Goal: Task Accomplishment & Management: Use online tool/utility

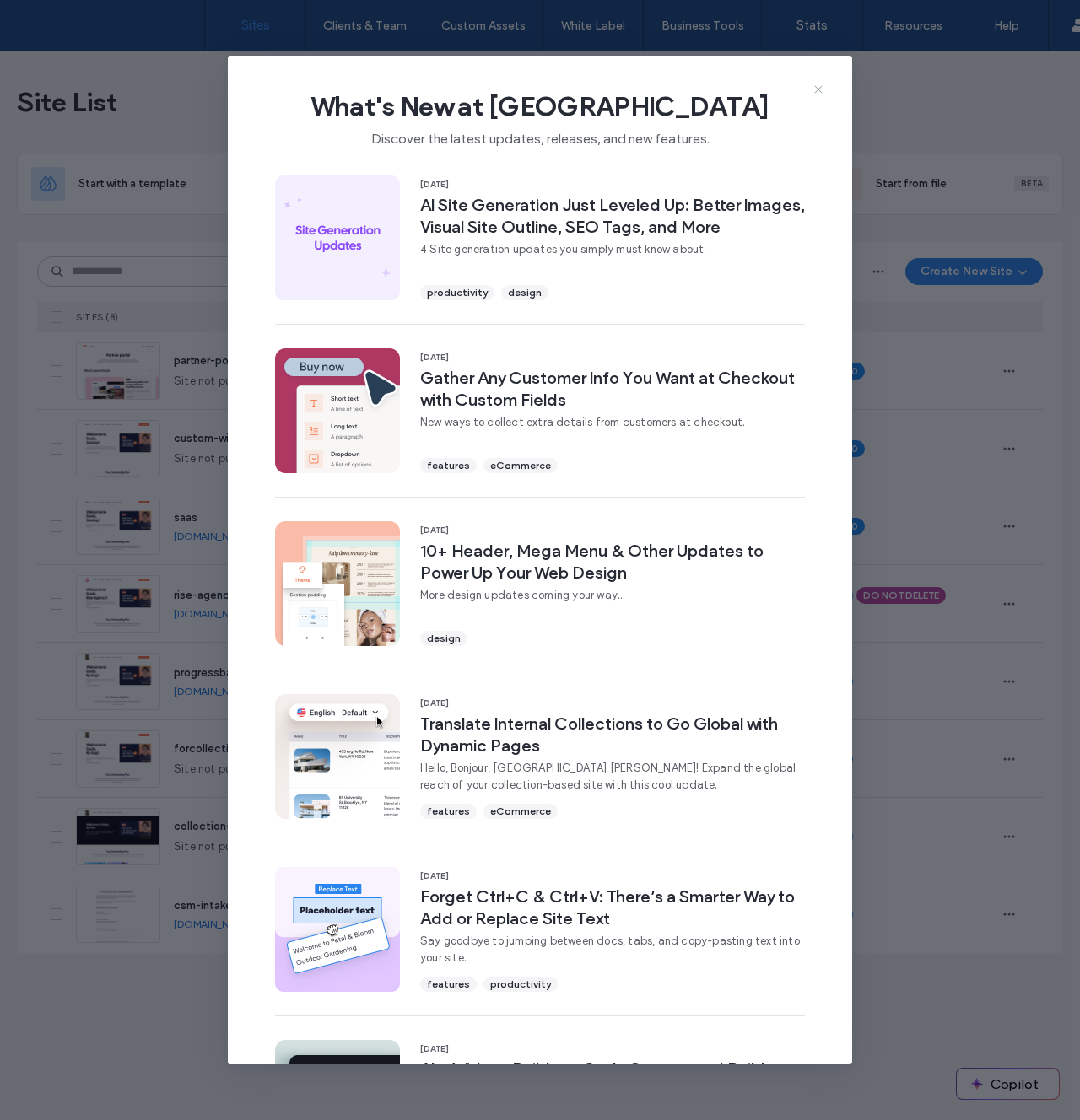
click at [817, 91] on use at bounding box center [818, 90] width 8 height 8
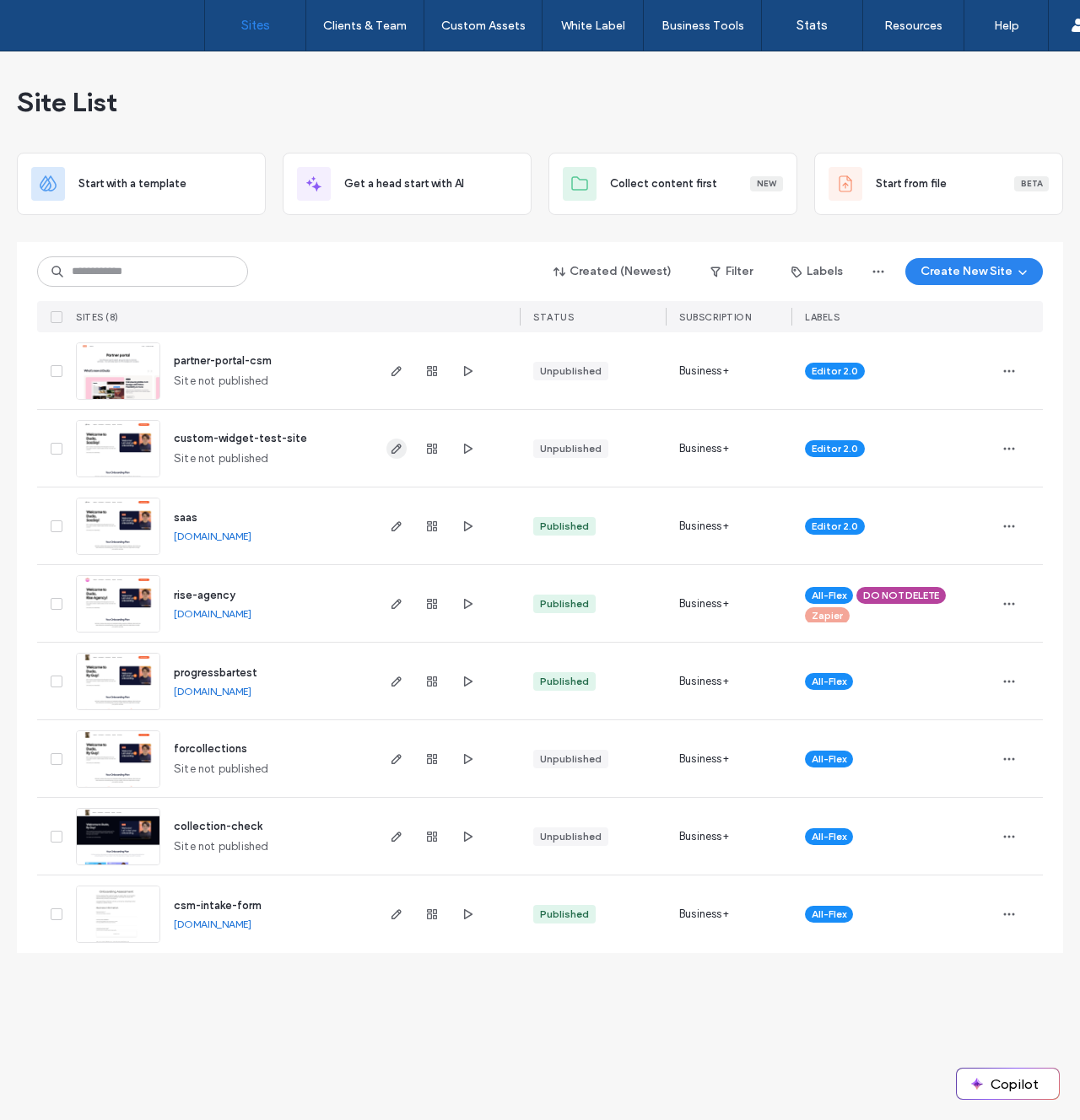
click at [396, 447] on use "button" at bounding box center [396, 448] width 10 height 10
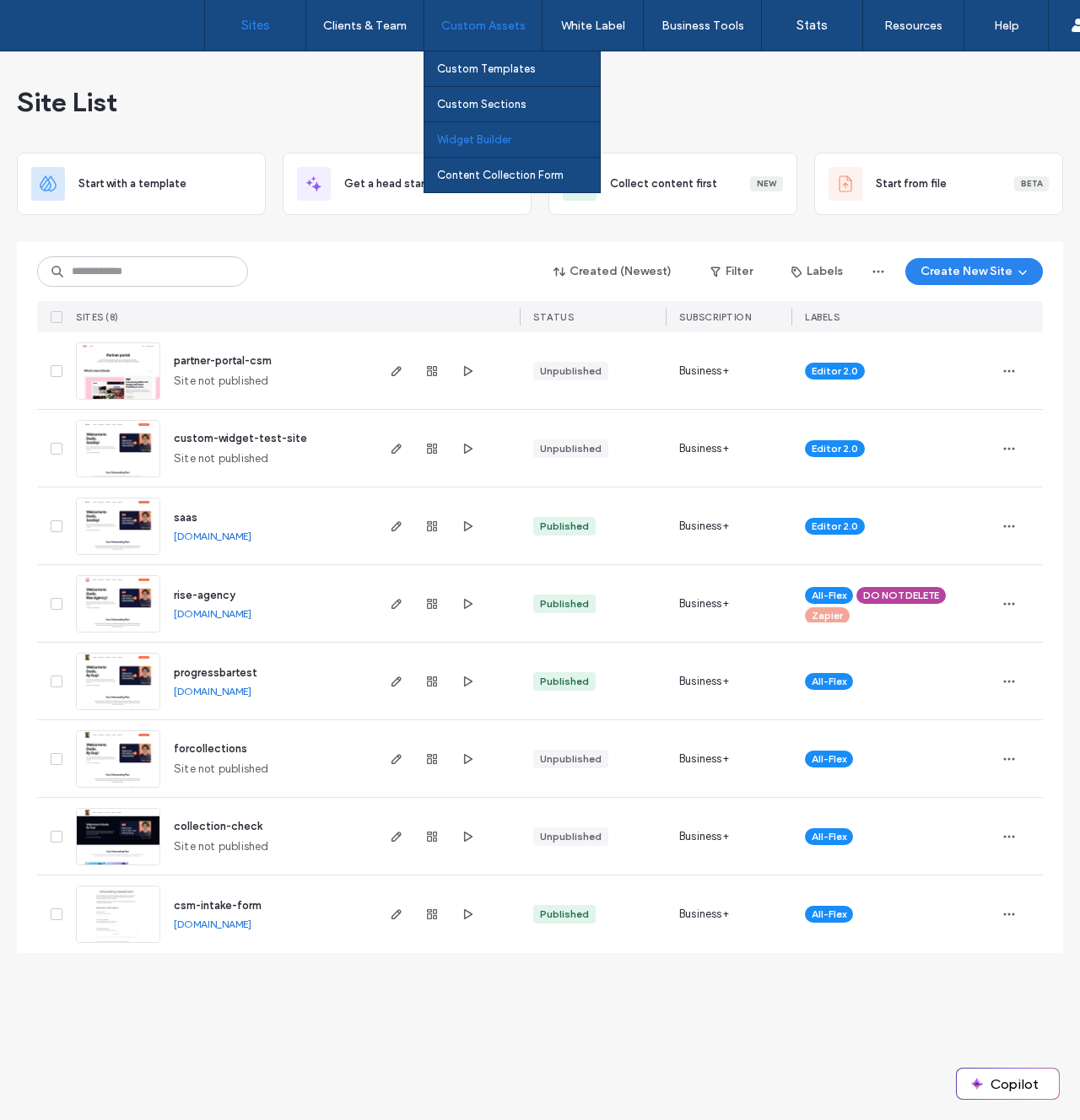
click at [481, 147] on link "Widget Builder" at bounding box center [518, 140] width 163 height 35
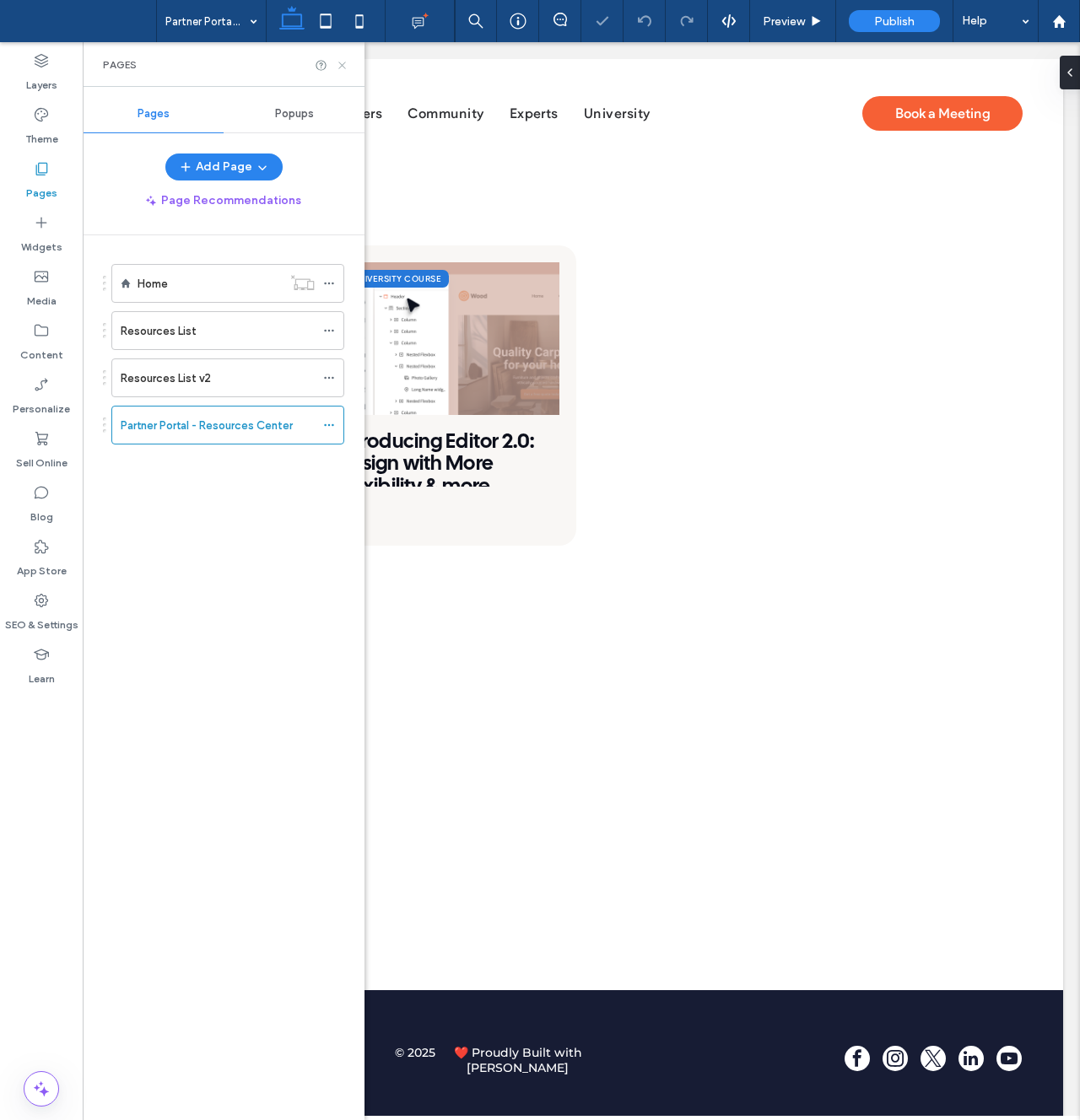
click at [345, 60] on icon at bounding box center [342, 65] width 12 height 12
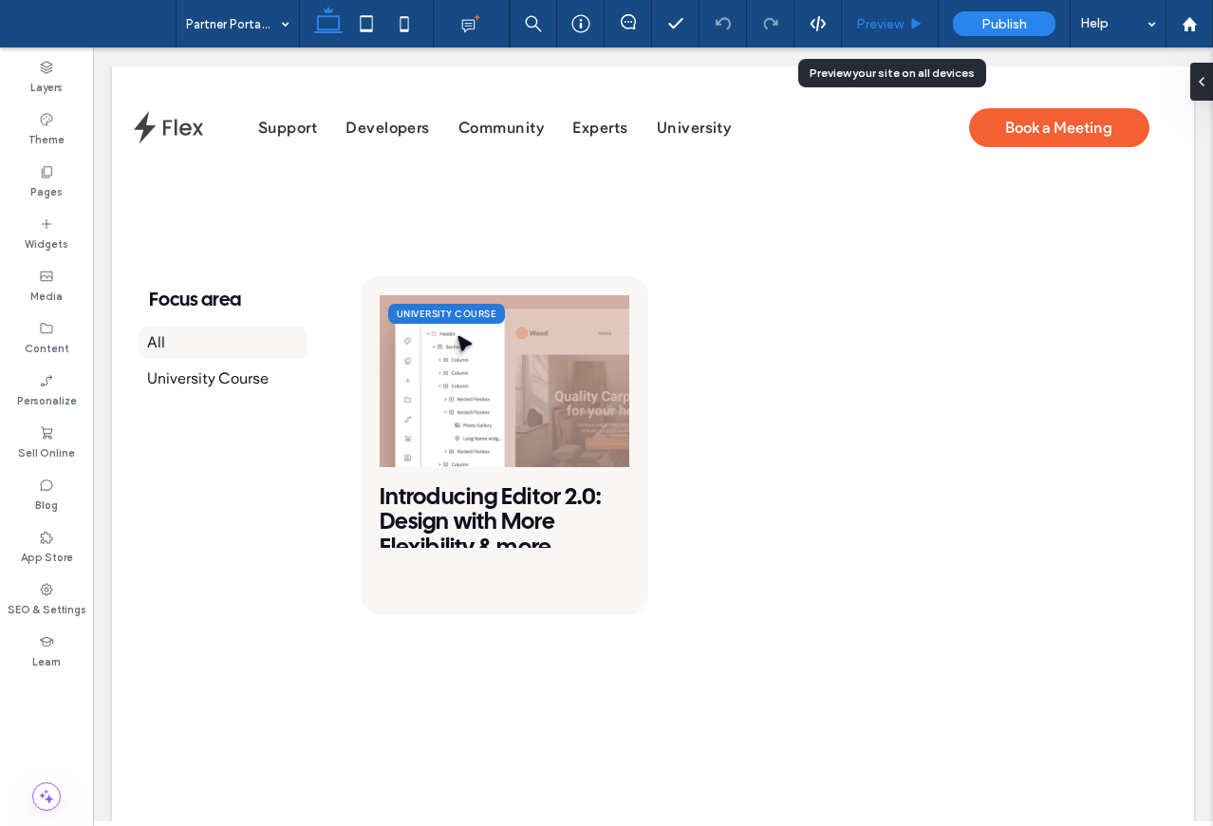
click at [854, 22] on div "Preview" at bounding box center [890, 24] width 96 height 16
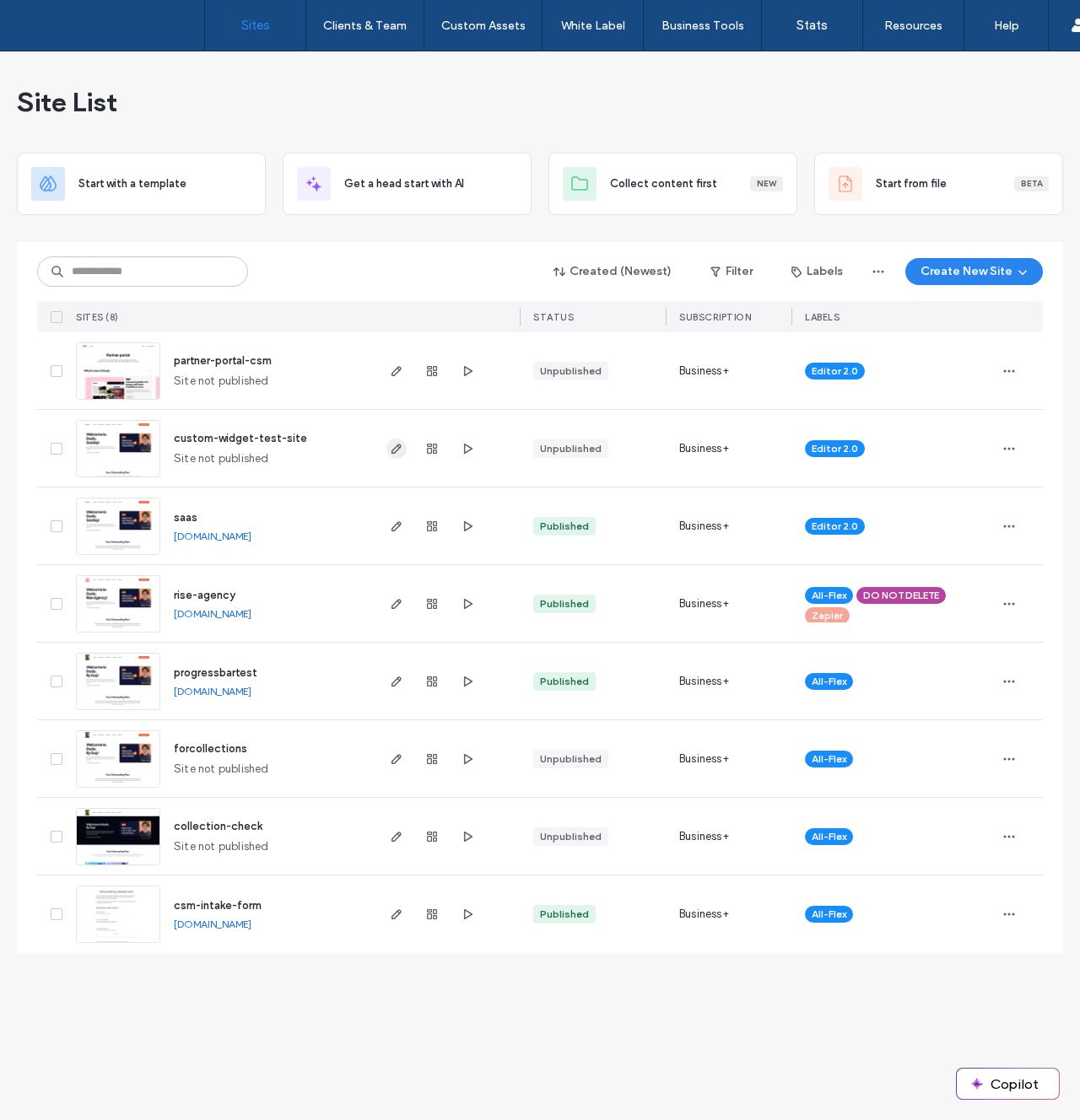
click at [395, 452] on use "button" at bounding box center [396, 448] width 10 height 10
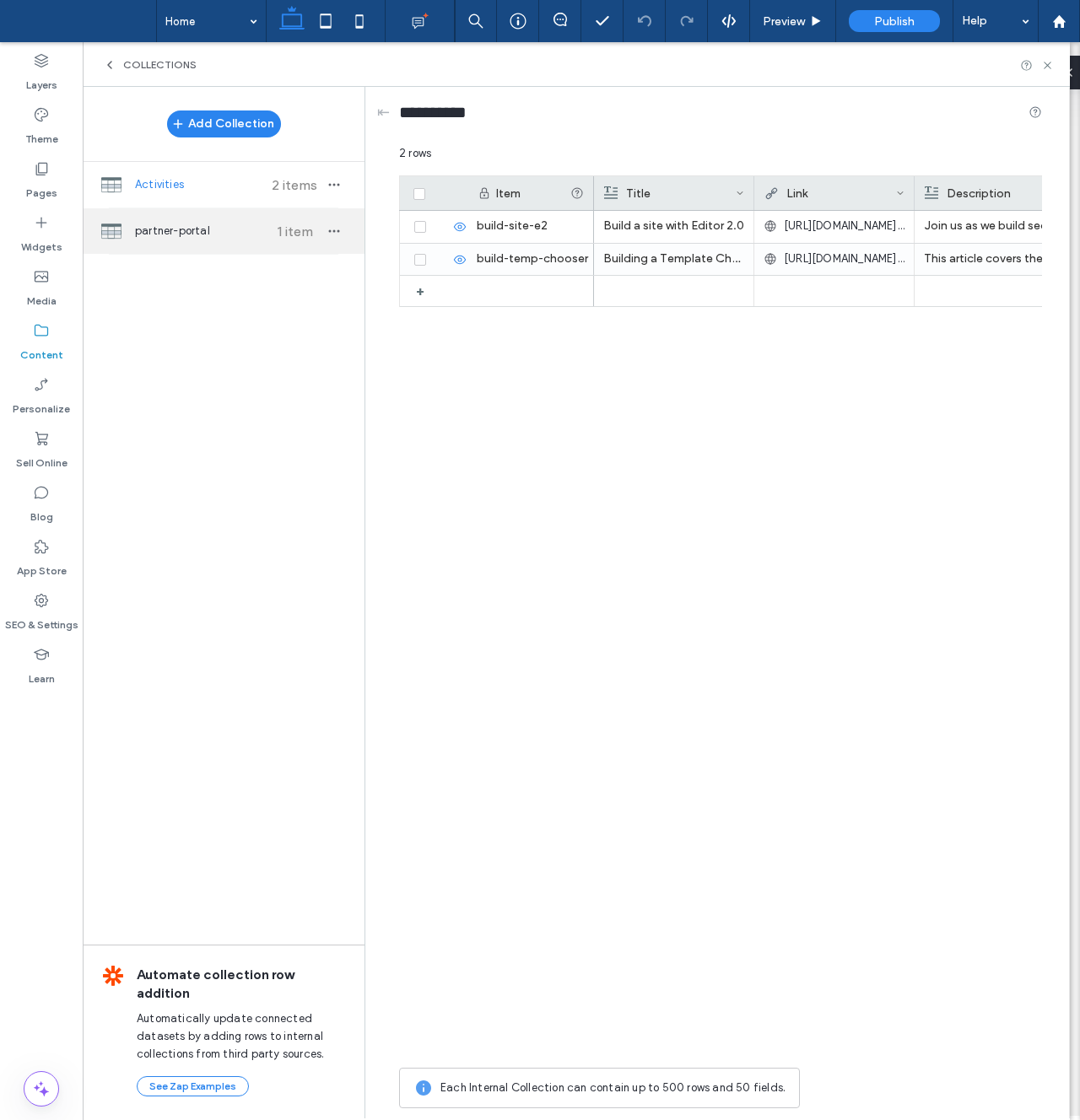
click at [233, 220] on div "partner-portal 1 item" at bounding box center [223, 230] width 282 height 45
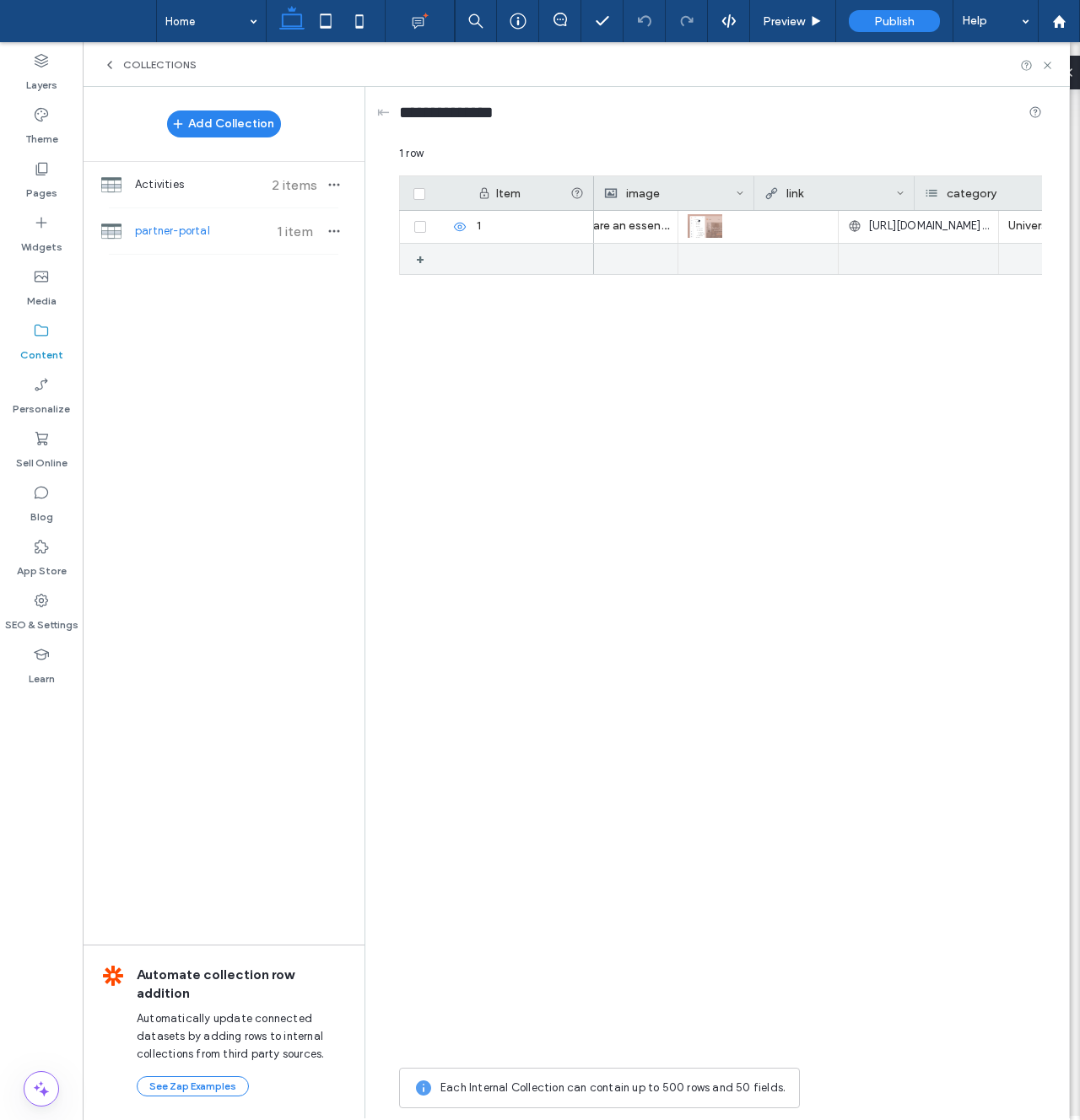
scroll to position [0, 434]
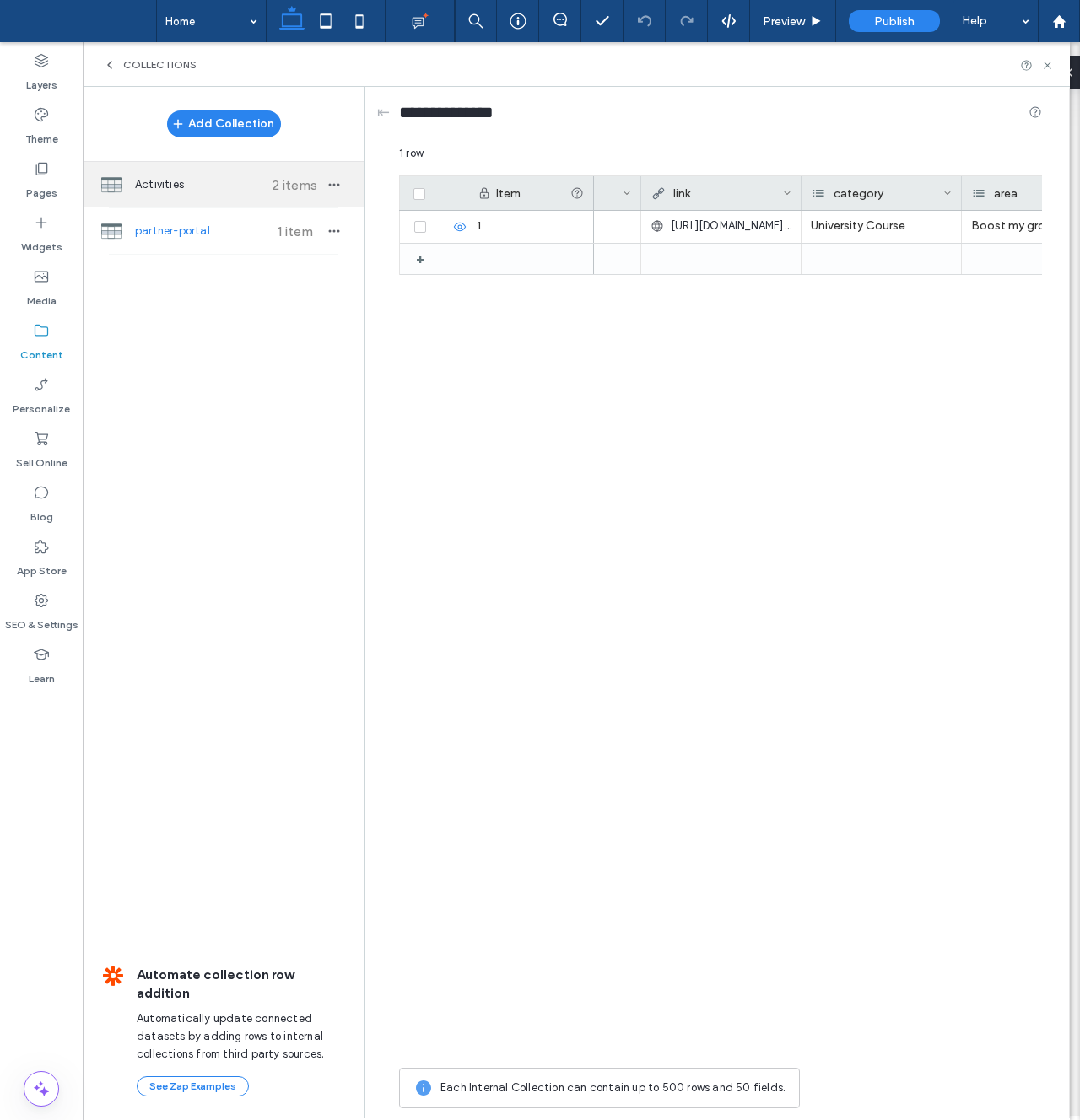
click at [198, 203] on div "Activities 2 items" at bounding box center [223, 184] width 282 height 45
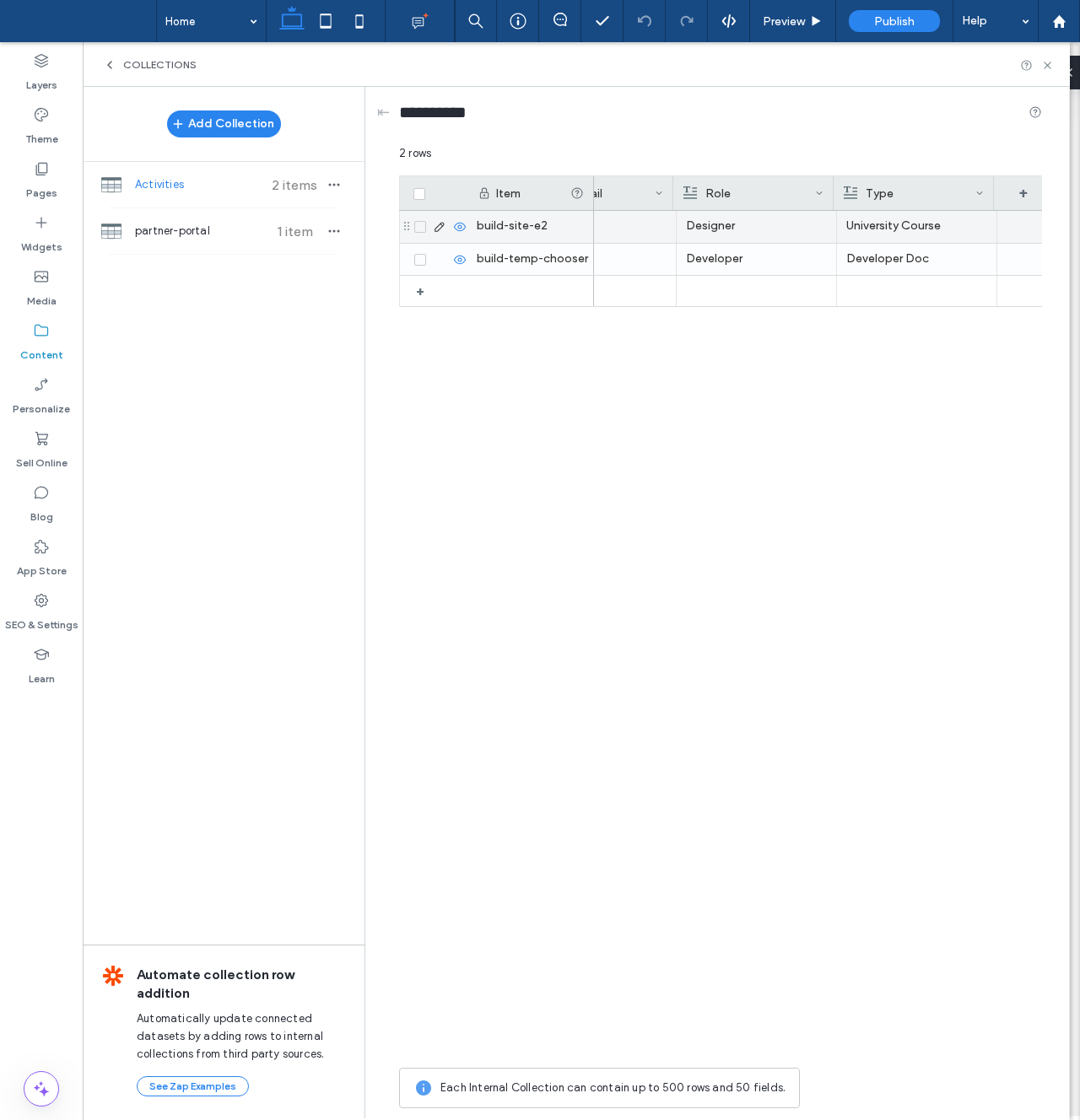
scroll to position [0, 570]
